Goal: Task Accomplishment & Management: Manage account settings

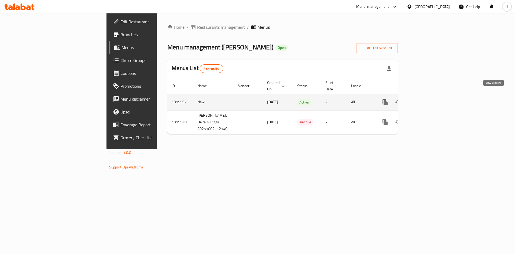
click at [427, 99] on icon "enhanced table" at bounding box center [424, 102] width 6 height 6
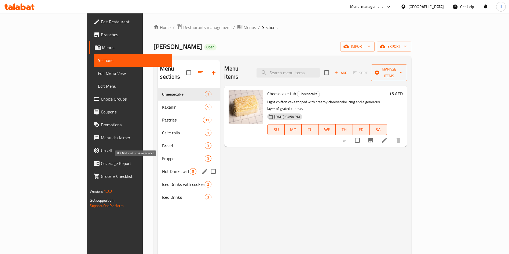
click at [162, 168] on span "Hot Drinks with cookies included" at bounding box center [176, 171] width 28 height 6
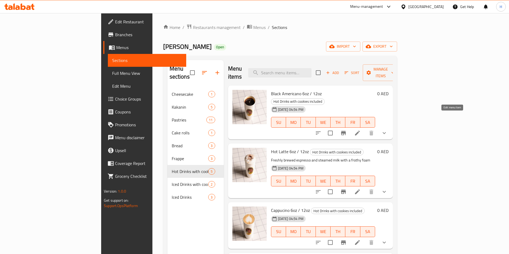
click at [361, 130] on icon at bounding box center [357, 133] width 6 height 6
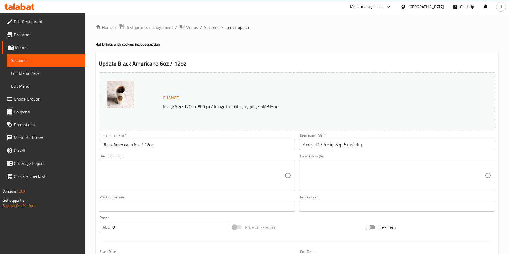
click at [134, 143] on input "Black Americano 6oz / 12oz" at bounding box center [197, 144] width 196 height 11
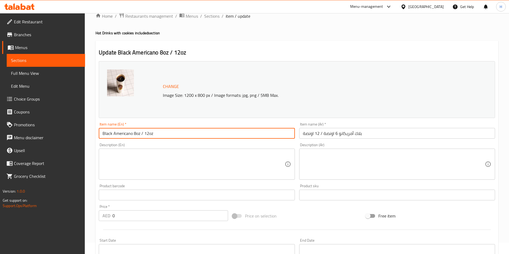
scroll to position [8, 0]
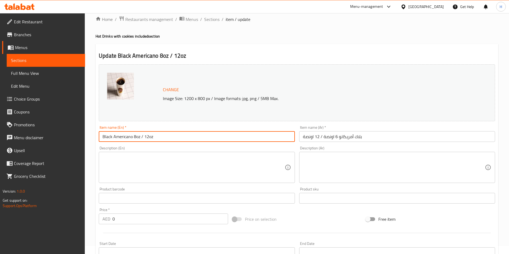
type input "Black Americano 8oz / 12oz"
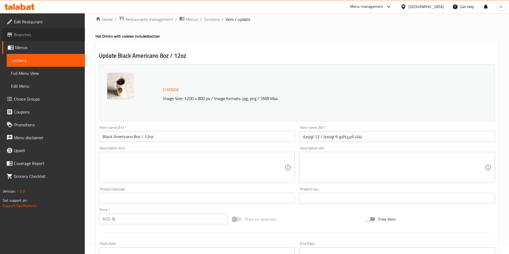
click at [41, 33] on span "Branches" at bounding box center [47, 34] width 67 height 6
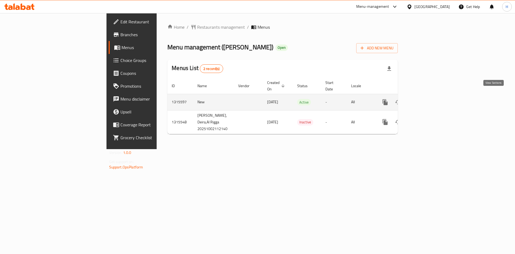
click at [427, 99] on icon "enhanced table" at bounding box center [424, 102] width 6 height 6
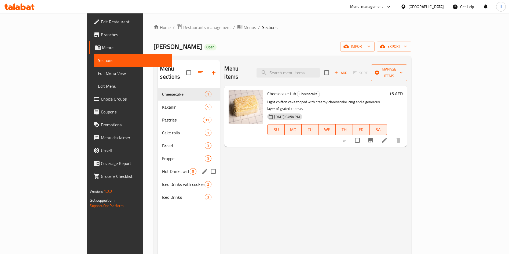
click at [158, 168] on div "Hot Drinks with cookies included 5" at bounding box center [189, 171] width 62 height 13
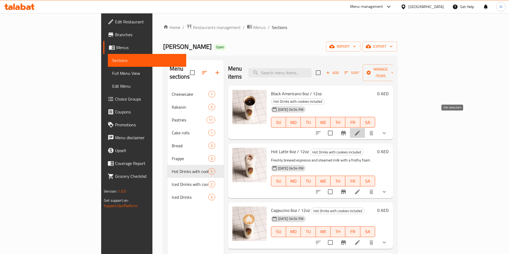
click at [361, 130] on icon at bounding box center [357, 133] width 6 height 6
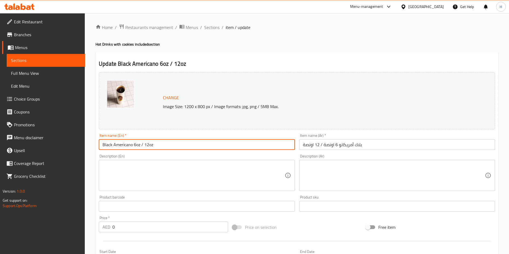
click at [135, 144] on input "Black Americano 6oz / 12oz" at bounding box center [197, 144] width 196 height 11
type input "Black Americano 8oz / 12oz"
click at [36, 97] on span "Choice Groups" at bounding box center [47, 99] width 67 height 6
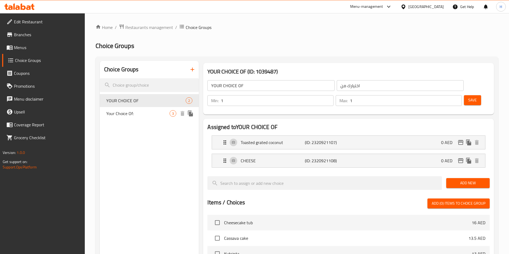
click at [158, 109] on div "Your Choice Of: 3" at bounding box center [149, 113] width 99 height 13
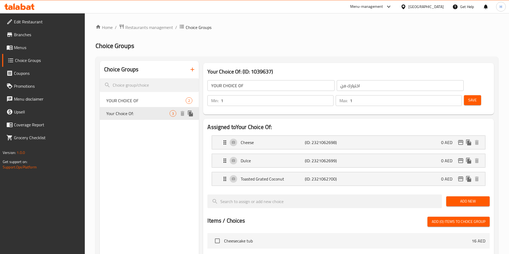
type input "Your Choice Of:"
type input "إختيارك من:"
click at [156, 101] on span "YOUR CHOICE OF" at bounding box center [137, 100] width 63 height 6
type input "YOUR CHOICE OF"
type input "اختيارك من"
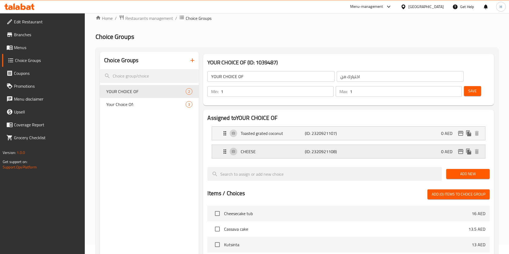
scroll to position [9, 0]
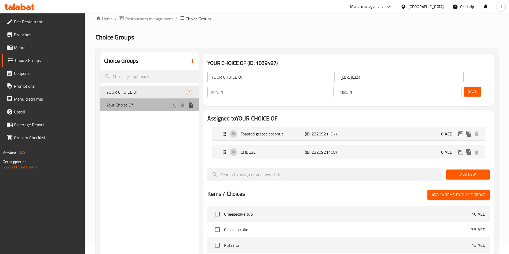
click at [160, 102] on span "Your Choice Of:" at bounding box center [137, 105] width 63 height 6
type input "Your Choice Of:"
type input "إختيارك من:"
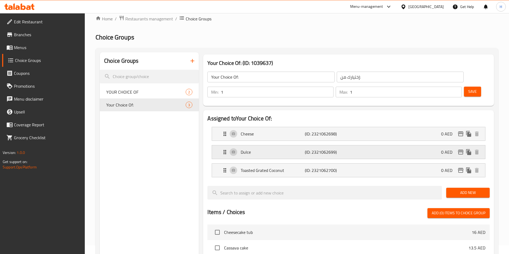
scroll to position [173, 0]
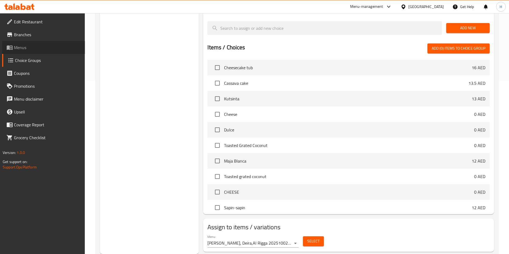
click at [32, 49] on span "Menus" at bounding box center [47, 47] width 67 height 6
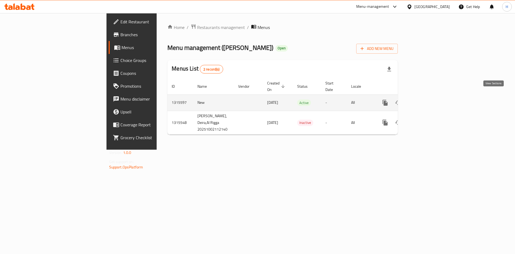
click at [427, 100] on icon "enhanced table" at bounding box center [424, 103] width 6 height 6
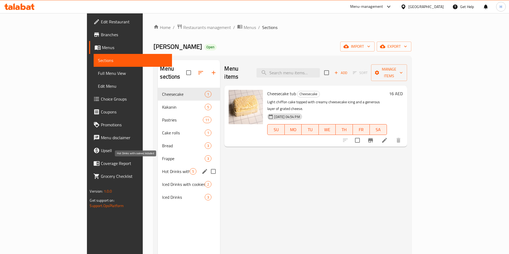
click at [162, 168] on span "Hot Drinks with cookies included" at bounding box center [176, 171] width 28 height 6
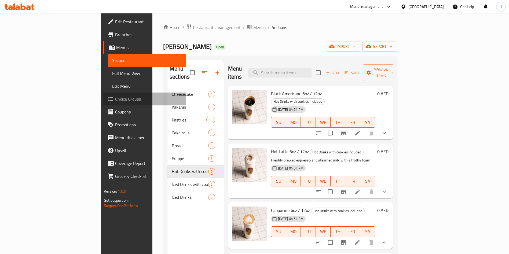
click at [115, 99] on span "Choice Groups" at bounding box center [148, 99] width 67 height 6
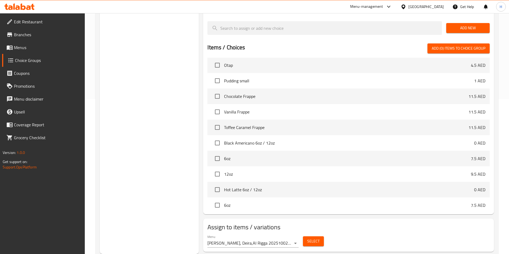
scroll to position [414, 0]
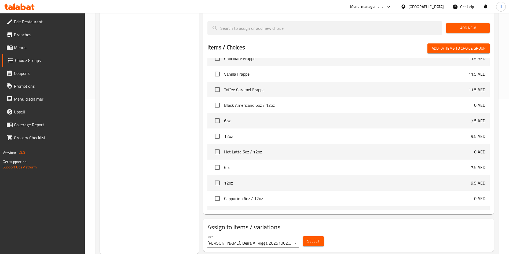
click at [319, 117] on span "6oz" at bounding box center [347, 120] width 247 height 6
click at [471, 117] on p "7.5 AED" at bounding box center [478, 120] width 14 height 6
click at [216, 115] on input "checkbox" at bounding box center [217, 120] width 11 height 11
checkbox input "true"
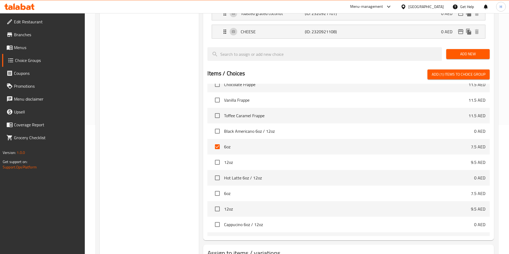
scroll to position [0, 0]
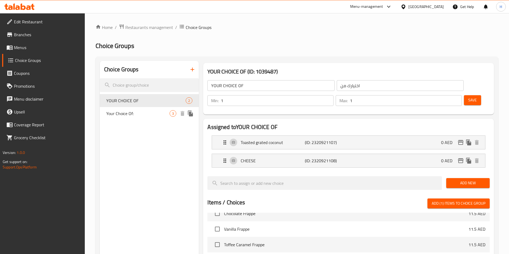
click at [130, 112] on span "Your Choice Of:" at bounding box center [137, 113] width 63 height 6
type input "Your Choice Of:"
type input "إختيارك من:"
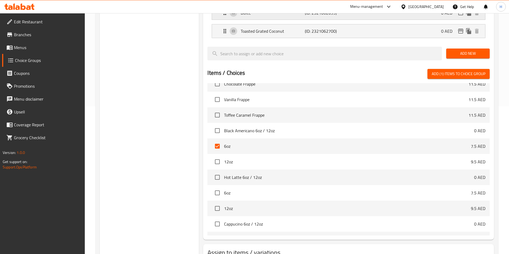
scroll to position [148, 0]
click at [218, 140] on input "checkbox" at bounding box center [217, 145] width 11 height 11
checkbox input "false"
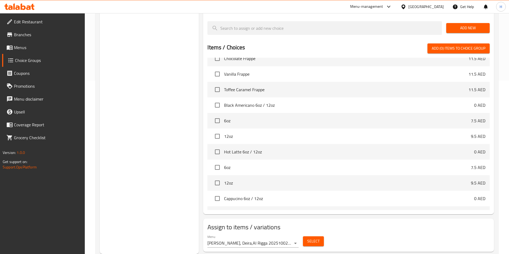
click at [21, 49] on span "Menus" at bounding box center [47, 47] width 67 height 6
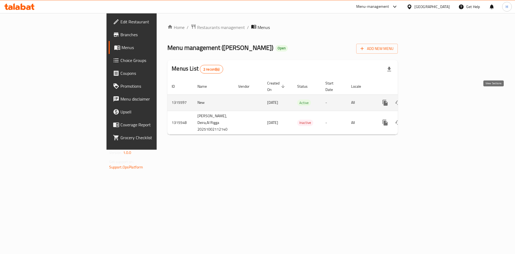
click at [430, 96] on link "enhanced table" at bounding box center [423, 102] width 13 height 13
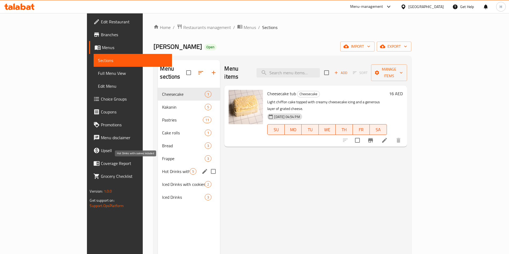
click at [162, 168] on span "Hot Drinks with cookies included" at bounding box center [176, 171] width 28 height 6
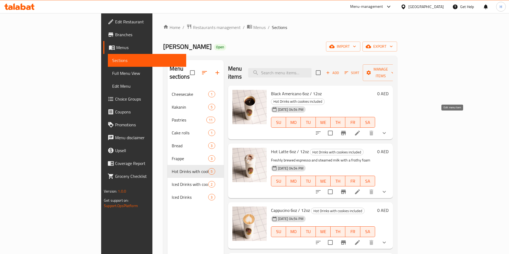
click at [361, 130] on icon at bounding box center [357, 133] width 6 height 6
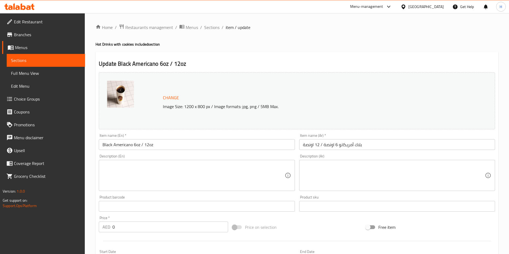
scroll to position [145, 0]
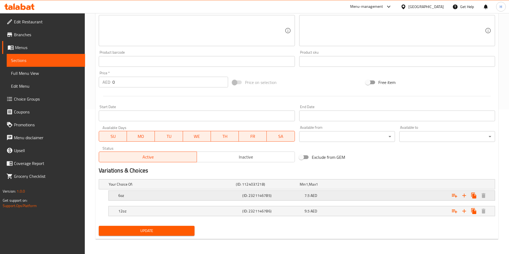
click at [155, 194] on h5 "6oz" at bounding box center [179, 195] width 122 height 5
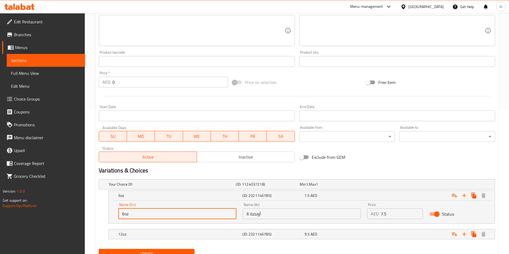
drag, startPoint x: 124, startPoint y: 213, endPoint x: 117, endPoint y: 211, distance: 7.6
click at [117, 211] on div "Name (En) 6oz Name (En)" at bounding box center [177, 211] width 124 height 23
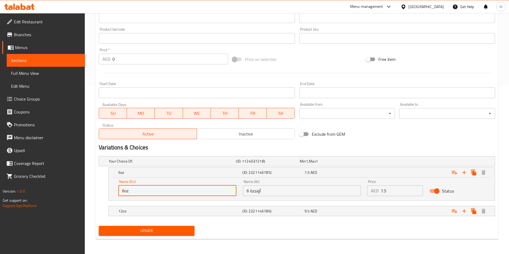
scroll to position [0, 0]
